Goal: Information Seeking & Learning: Compare options

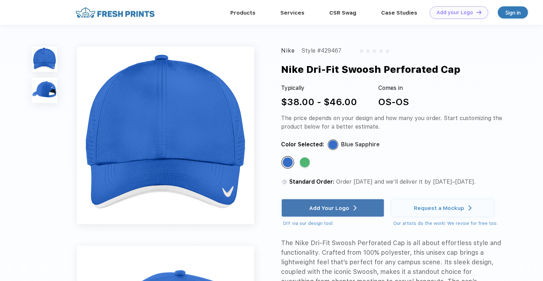
drag, startPoint x: 284, startPoint y: 69, endPoint x: 467, endPoint y: 71, distance: 183.3
click at [467, 71] on div "Nike Dri-Fit Swoosh Perforated Cap" at bounding box center [404, 69] width 245 height 15
copy div "Nike Dri-Fit Swoosh Perforated Cap"
click at [375, 68] on div "Nike Dri-Fit Swoosh Perforated Cap" at bounding box center [371, 69] width 179 height 15
drag, startPoint x: 460, startPoint y: 70, endPoint x: 282, endPoint y: 60, distance: 177.8
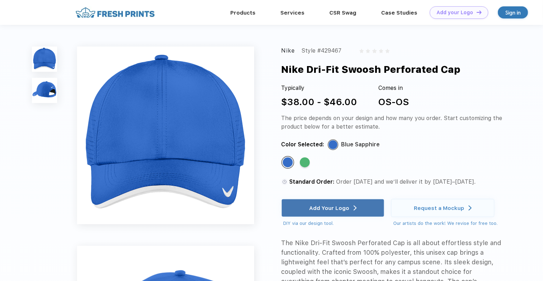
click at [282, 60] on div "Nike Style #429467 Nike Dri-Fit Swoosh Perforated Cap Typically $38.00 - $46.00…" at bounding box center [393, 190] width 223 height 287
copy div "Nike Dri-Fit Swoosh Perforated Cap"
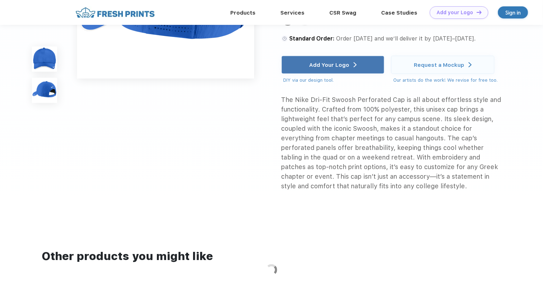
scroll to position [497, 0]
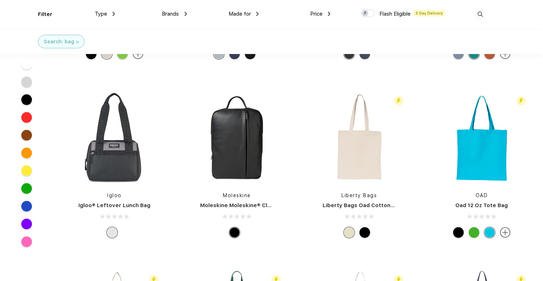
scroll to position [497, 0]
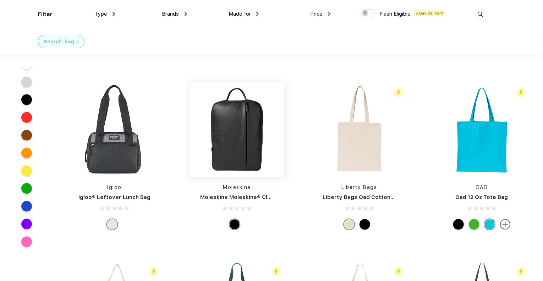
click at [230, 156] on img at bounding box center [237, 129] width 94 height 94
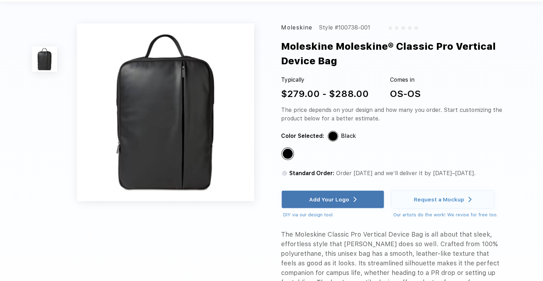
scroll to position [36, 0]
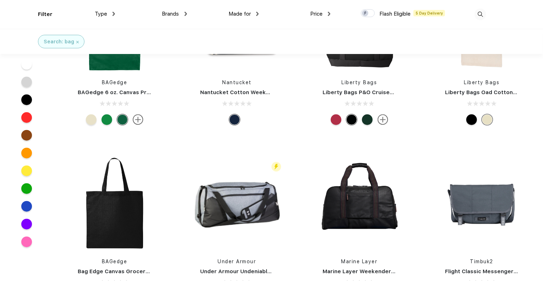
scroll to position [249, 0]
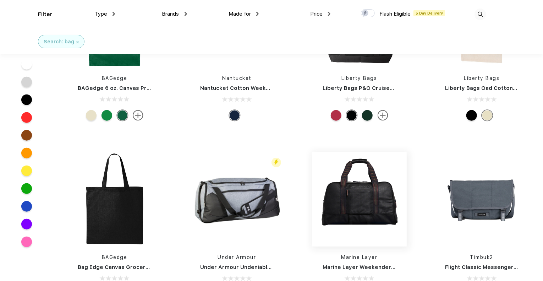
click at [350, 195] on img at bounding box center [360, 199] width 94 height 94
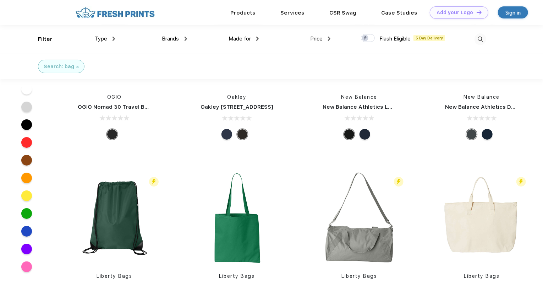
scroll to position [1136, 0]
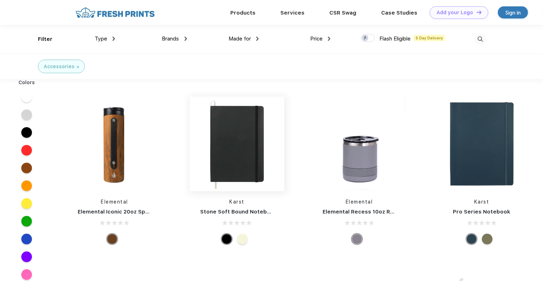
click at [243, 149] on img at bounding box center [237, 144] width 94 height 94
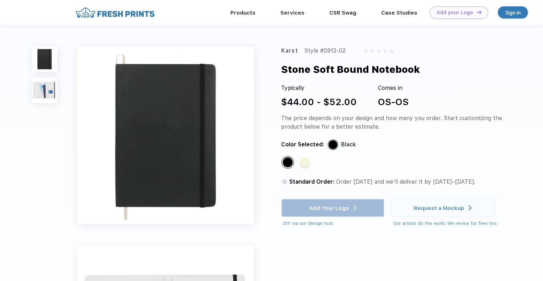
drag, startPoint x: 284, startPoint y: 70, endPoint x: 421, endPoint y: 71, distance: 137.4
click at [421, 71] on div "Stone Soft Bound Notebook" at bounding box center [351, 69] width 139 height 15
copy div "Stone Soft Bound Notebook"
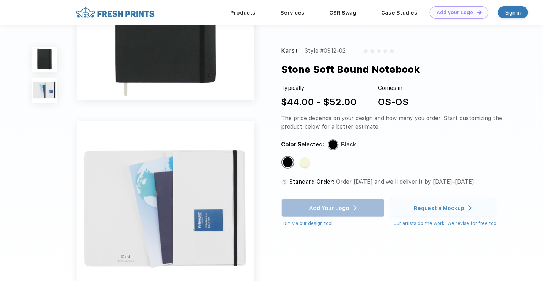
scroll to position [71, 0]
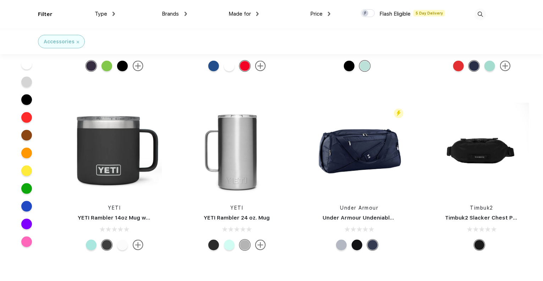
scroll to position [3196, 0]
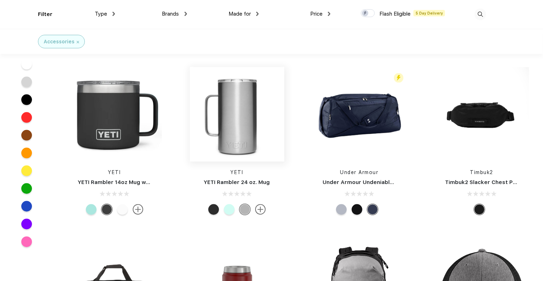
click at [244, 133] on img at bounding box center [237, 114] width 94 height 94
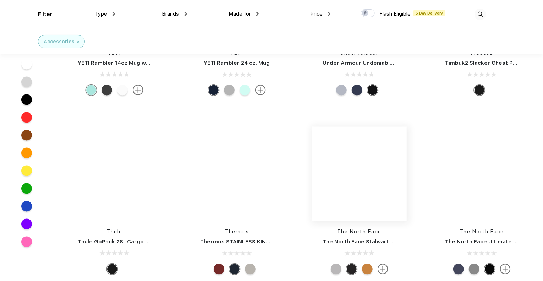
scroll to position [3338, 0]
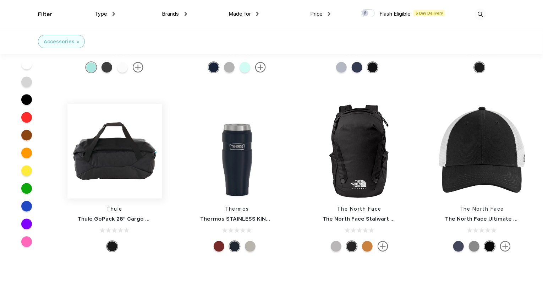
click at [124, 168] on img at bounding box center [114, 151] width 94 height 94
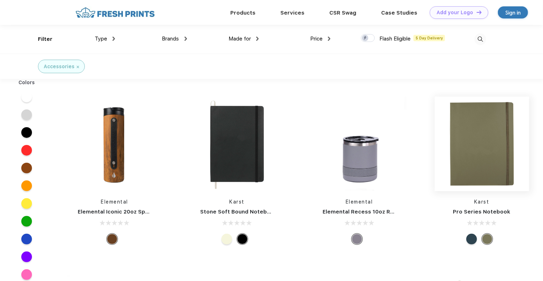
click at [474, 162] on img at bounding box center [482, 144] width 94 height 94
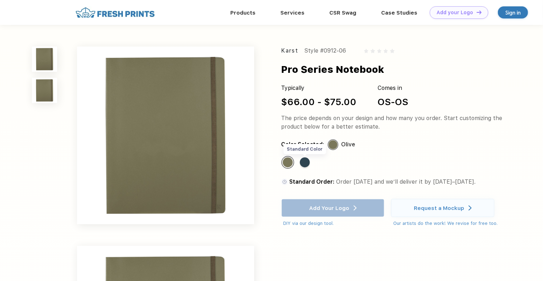
click at [305, 160] on div "Standard Color" at bounding box center [305, 162] width 10 height 10
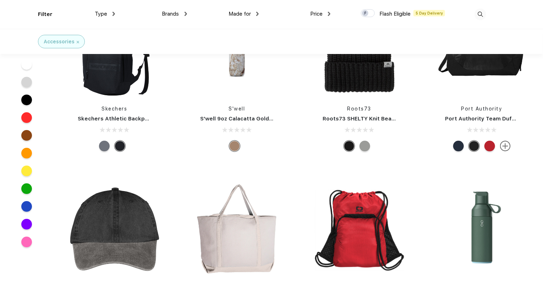
scroll to position [3800, 0]
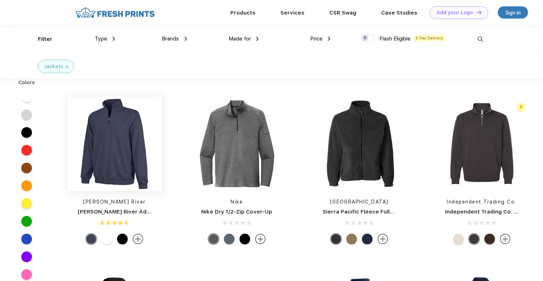
click at [116, 145] on img at bounding box center [114, 144] width 94 height 94
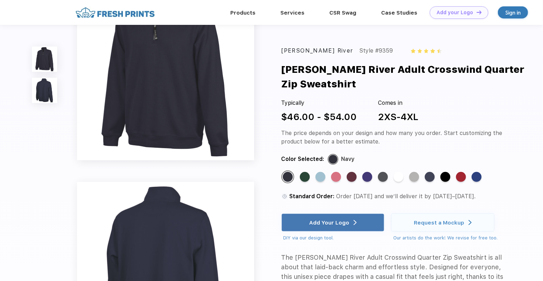
scroll to position [36, 0]
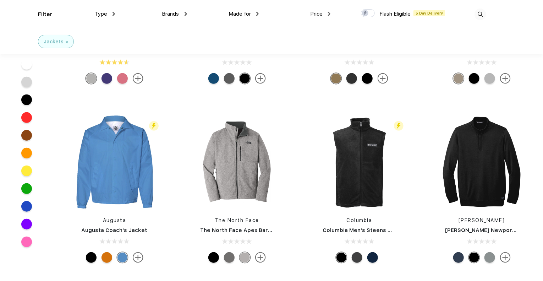
scroll to position [142, 0]
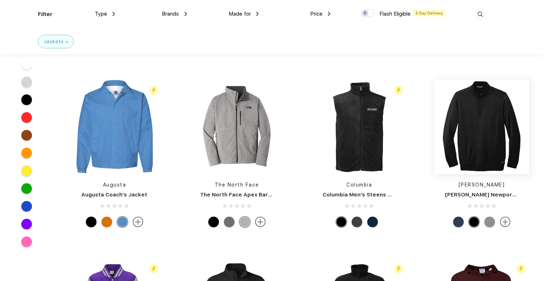
click at [492, 147] on img at bounding box center [482, 127] width 94 height 94
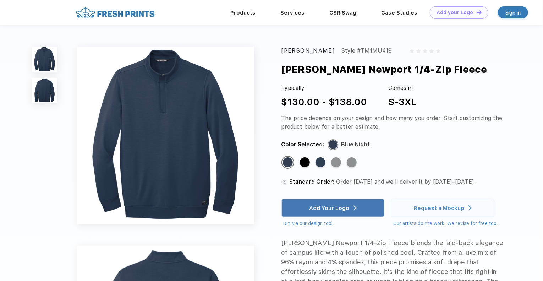
scroll to position [142, 0]
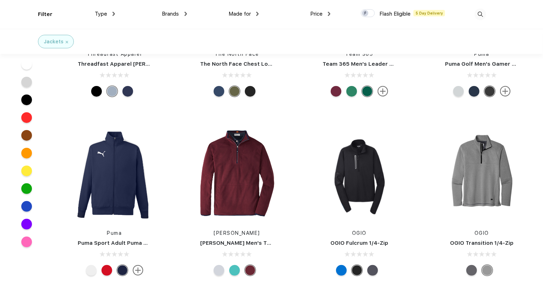
scroll to position [1350, 0]
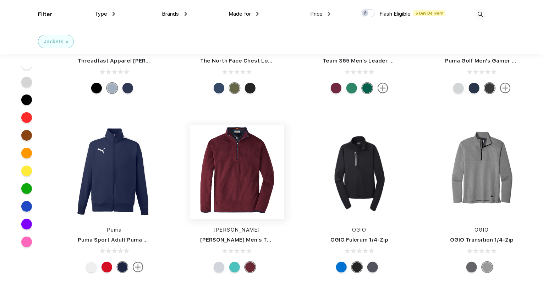
click at [240, 175] on img at bounding box center [237, 172] width 94 height 94
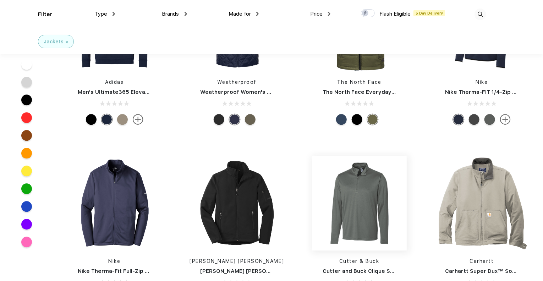
scroll to position [817, 0]
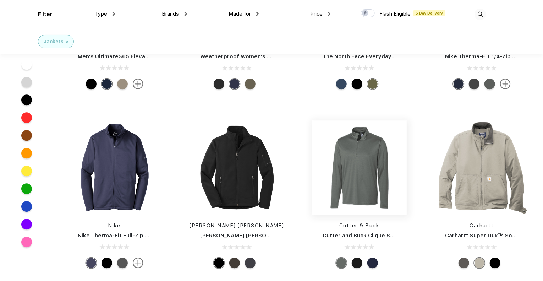
click at [364, 170] on img at bounding box center [360, 167] width 94 height 94
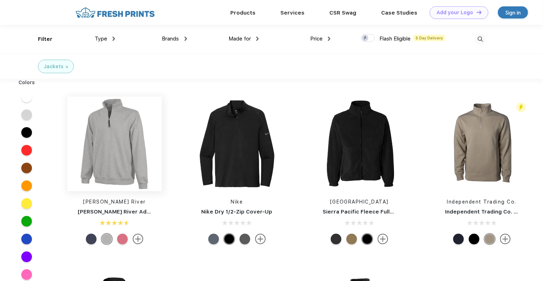
click at [111, 151] on img at bounding box center [114, 144] width 94 height 94
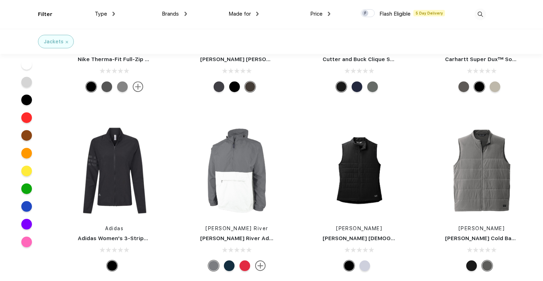
scroll to position [994, 0]
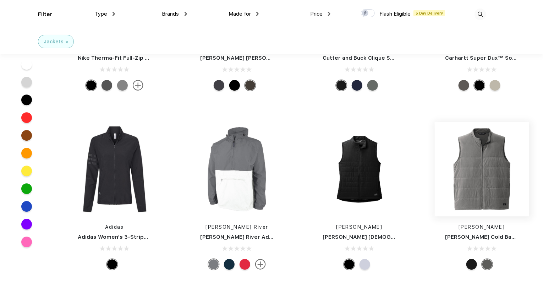
click at [474, 187] on img at bounding box center [482, 169] width 94 height 94
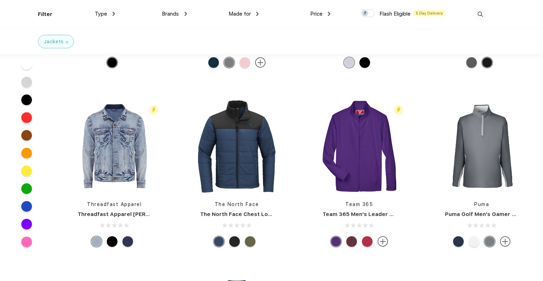
scroll to position [1213, 0]
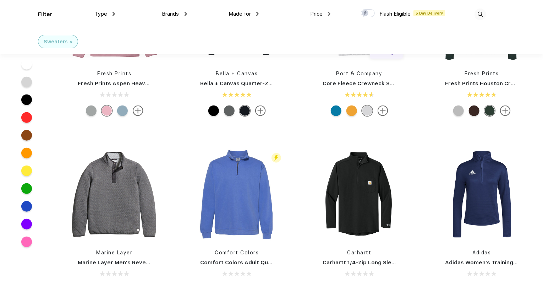
scroll to position [284, 0]
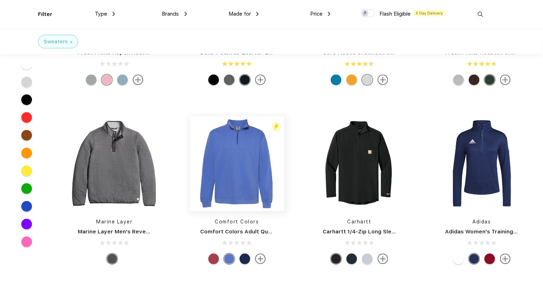
click at [240, 172] on img at bounding box center [237, 163] width 94 height 94
